Goal: Check status

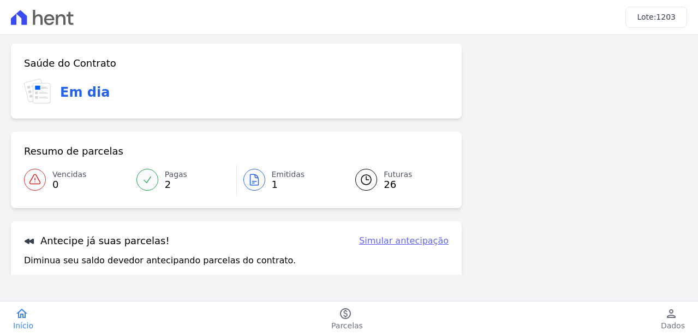
scroll to position [92, 0]
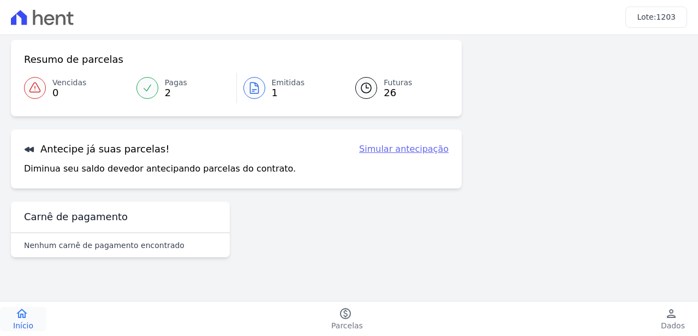
click at [20, 311] on icon "home" at bounding box center [21, 313] width 13 height 13
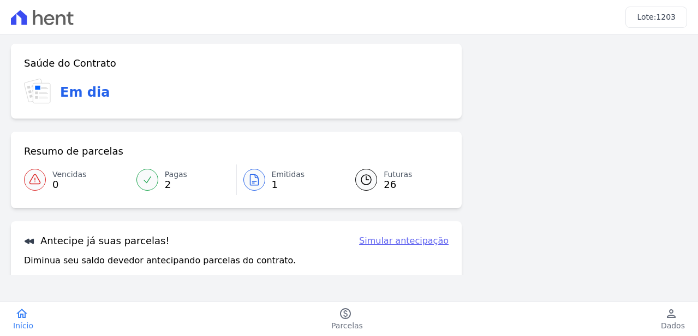
click at [176, 175] on span "Pagas" at bounding box center [176, 174] width 22 height 11
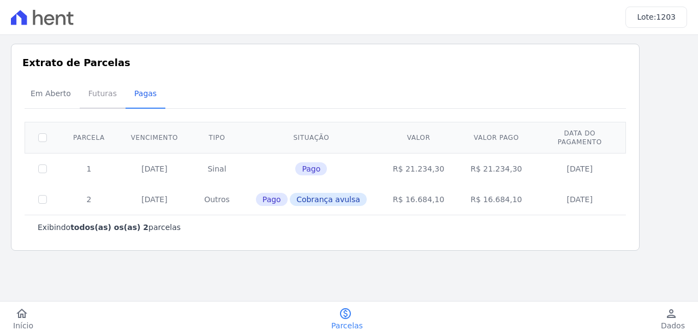
click at [100, 97] on span "Futuras" at bounding box center [102, 93] width 41 height 22
click at [55, 93] on span "Em Aberto" at bounding box center [50, 93] width 53 height 22
